Goal: Find specific page/section: Find specific page/section

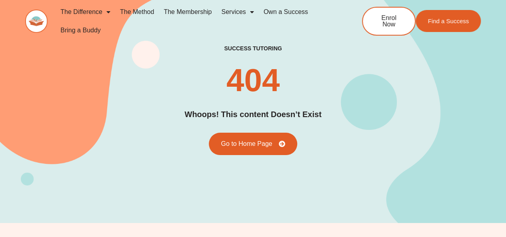
drag, startPoint x: 509, startPoint y: 31, endPoint x: 476, endPoint y: -10, distance: 52.1
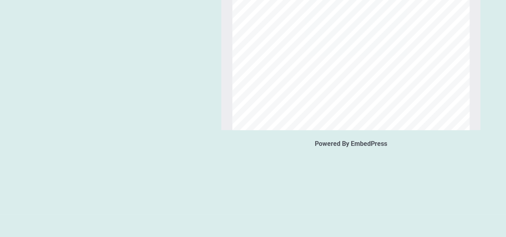
scroll to position [249, 0]
type input "*"
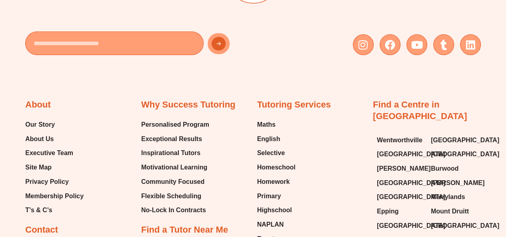
scroll to position [0, 0]
